Goal: Information Seeking & Learning: Learn about a topic

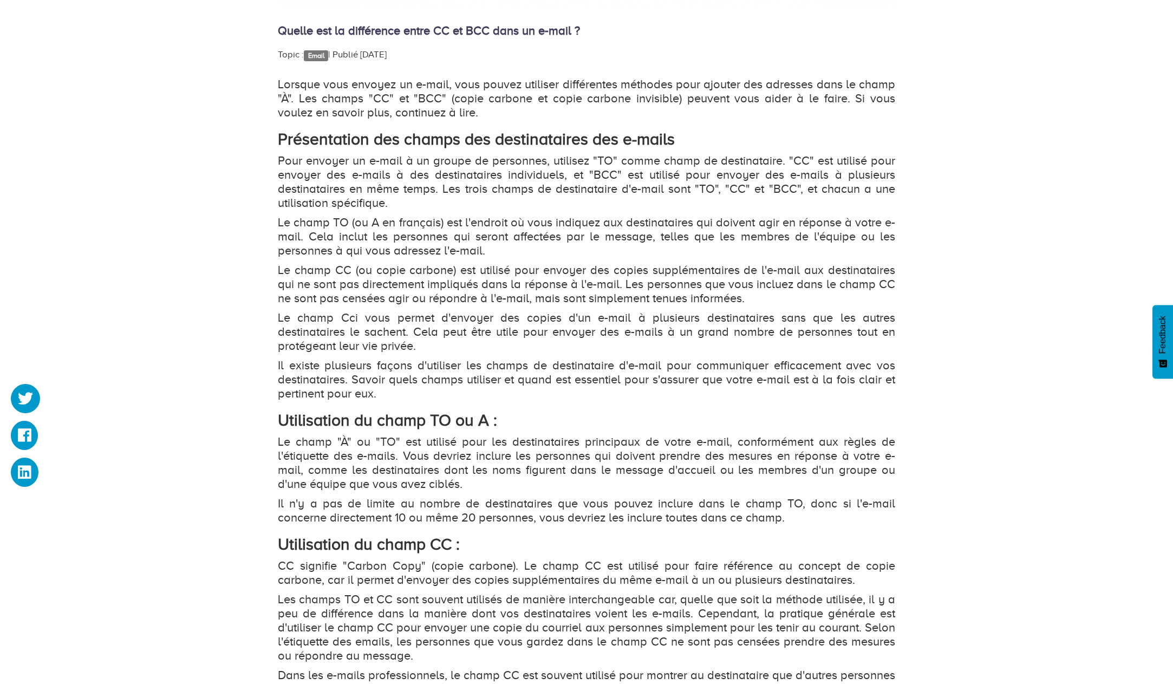
scroll to position [704, 0]
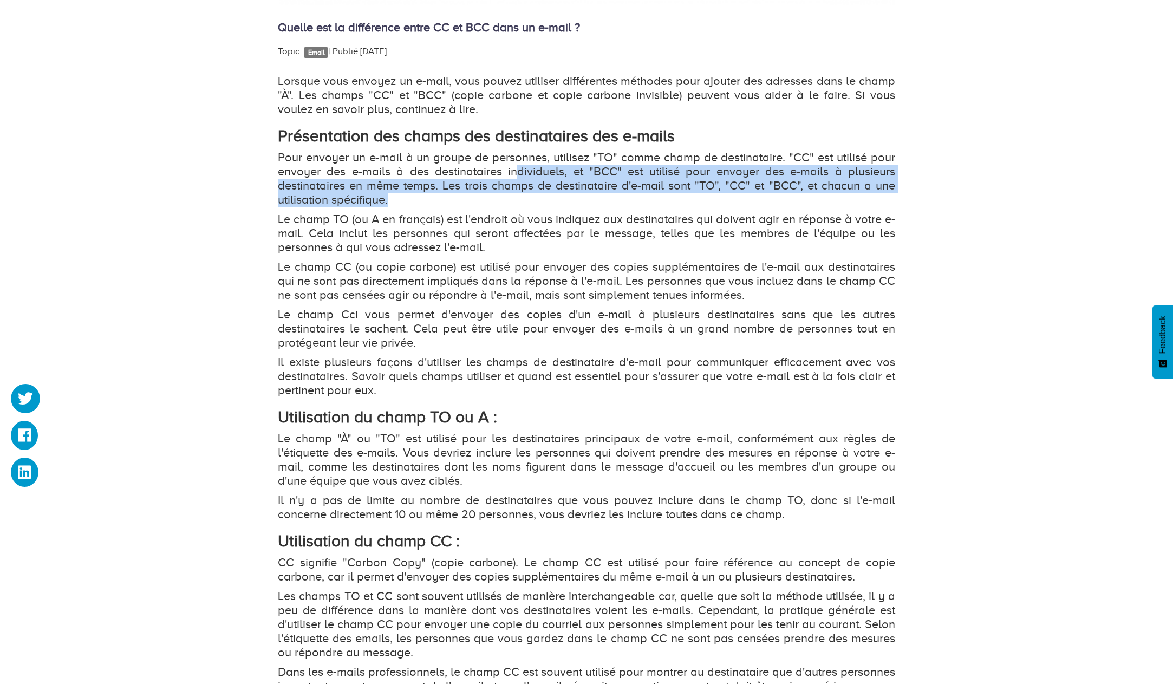
drag, startPoint x: 532, startPoint y: 173, endPoint x: 970, endPoint y: 203, distance: 438.1
click at [970, 203] on div "Quelle est la différence entre CC et BCC dans un e-mail ? Topic : Email   | Pub…" at bounding box center [586, 208] width 1173 height 1516
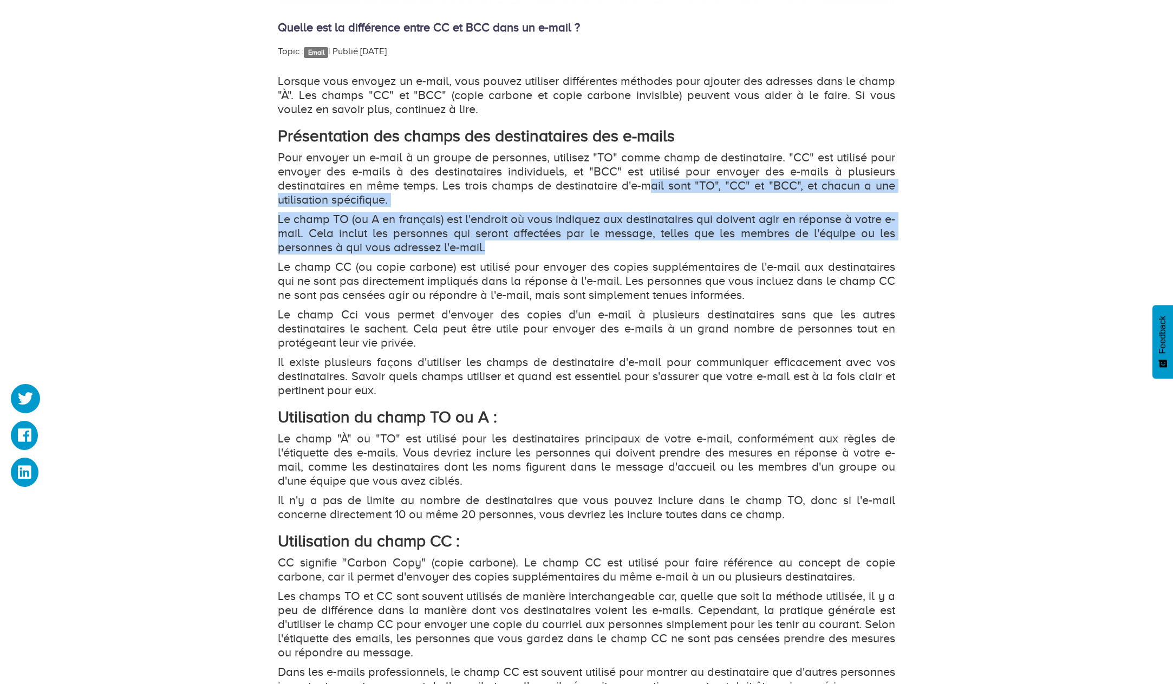
drag, startPoint x: 653, startPoint y: 186, endPoint x: 677, endPoint y: 243, distance: 61.2
click at [677, 243] on div "Lorsque vous envoyez un e-mail, vous pouvez utiliser différentes méthodes pour …" at bounding box center [587, 479] width 618 height 810
click at [677, 243] on p "Le champ TO (ou A en français) est l'endroit où vous indiquez aux destinataires…" at bounding box center [587, 233] width 618 height 42
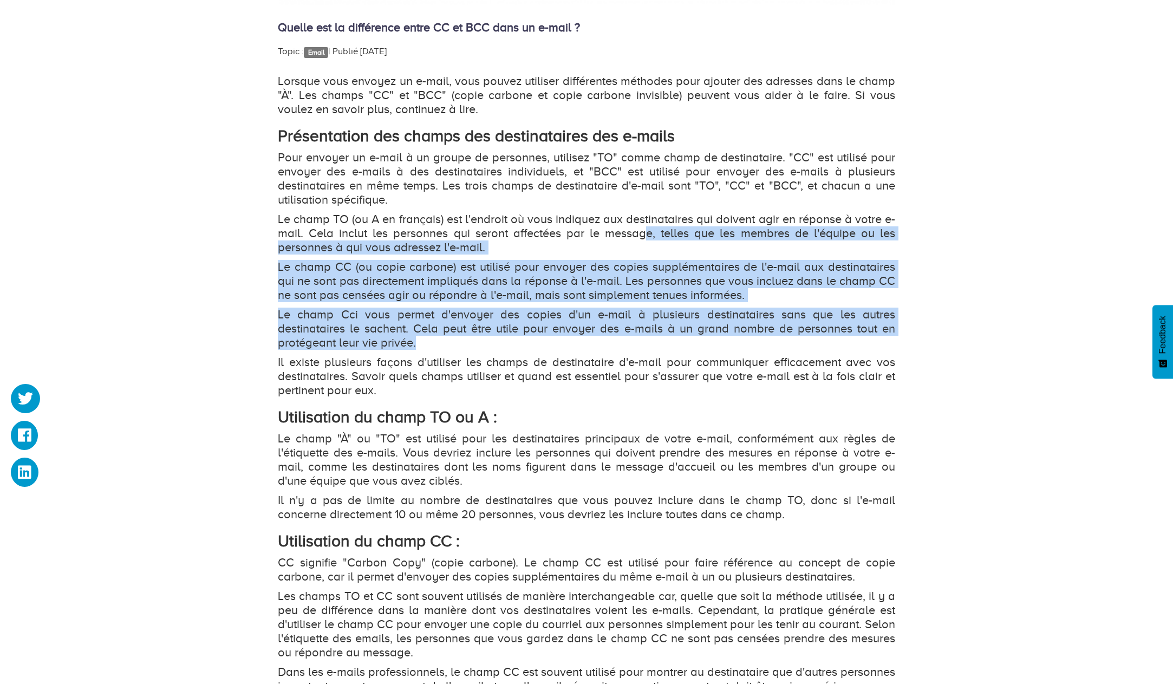
drag, startPoint x: 648, startPoint y: 239, endPoint x: 670, endPoint y: 346, distance: 108.8
click at [670, 346] on div "Lorsque vous envoyez un e-mail, vous pouvez utiliser différentes méthodes pour …" at bounding box center [587, 479] width 618 height 810
click at [670, 346] on p "Le champ Cci vous permet d'envoyer des copies d'un e-mail à plusieurs destinata…" at bounding box center [587, 329] width 618 height 42
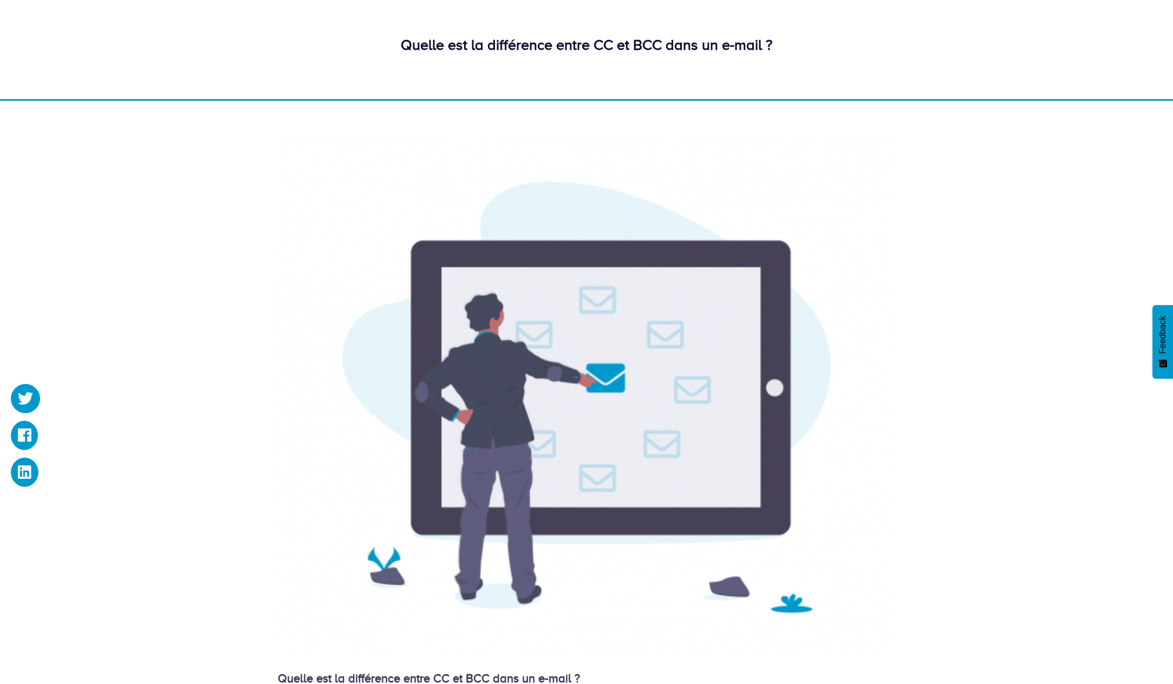
scroll to position [0, 0]
